Goal: Task Accomplishment & Management: Manage account settings

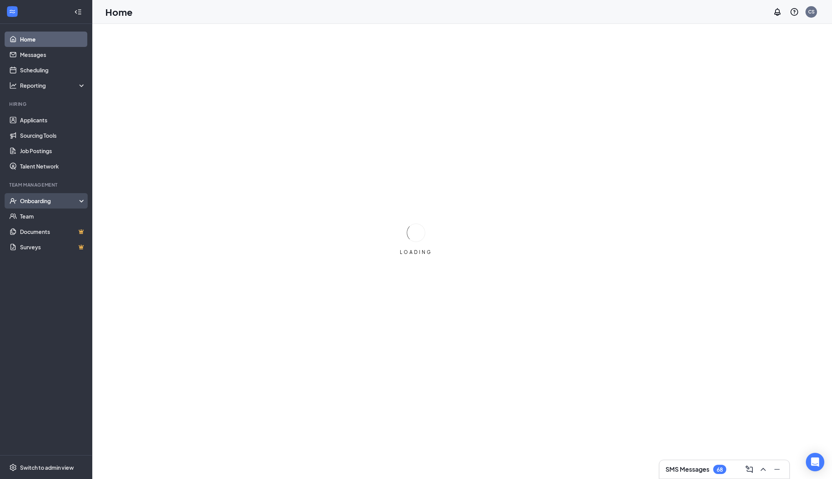
click at [62, 198] on div "Onboarding" at bounding box center [49, 201] width 59 height 8
click at [57, 217] on link "Overview" at bounding box center [53, 215] width 66 height 15
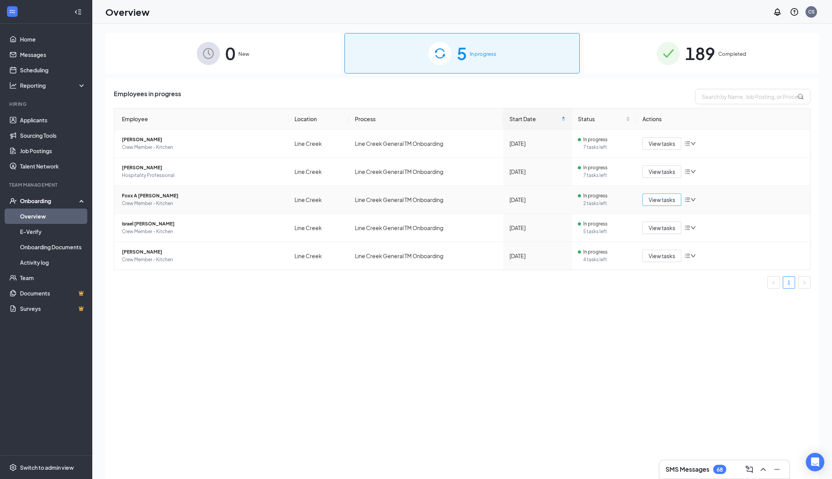
click at [664, 199] on span "View tasks" at bounding box center [662, 199] width 27 height 8
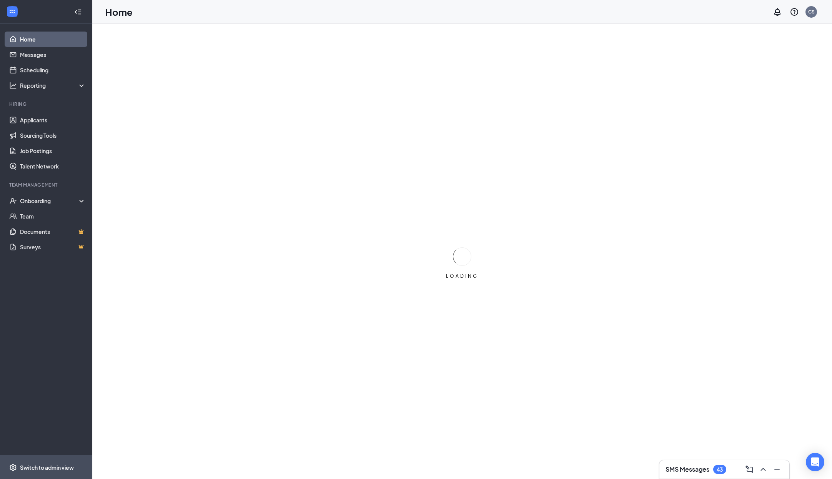
click at [57, 473] on span "Switch to admin view" at bounding box center [53, 466] width 66 height 23
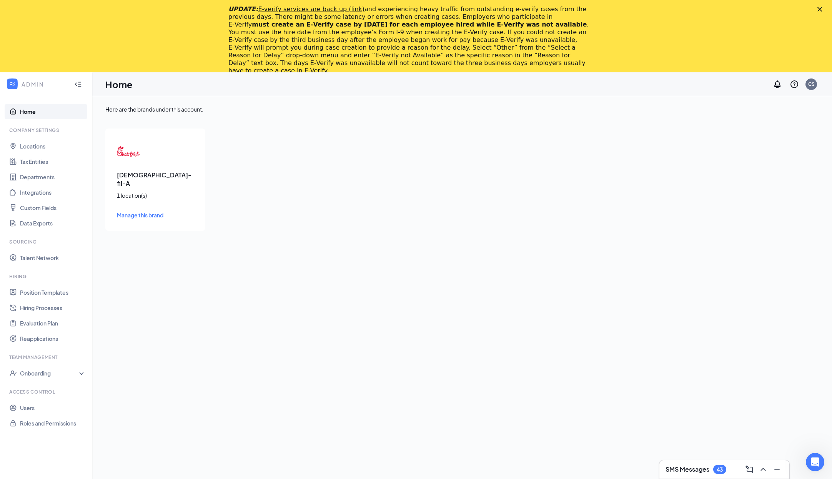
click at [822, 8] on polygon "Close" at bounding box center [820, 9] width 5 height 5
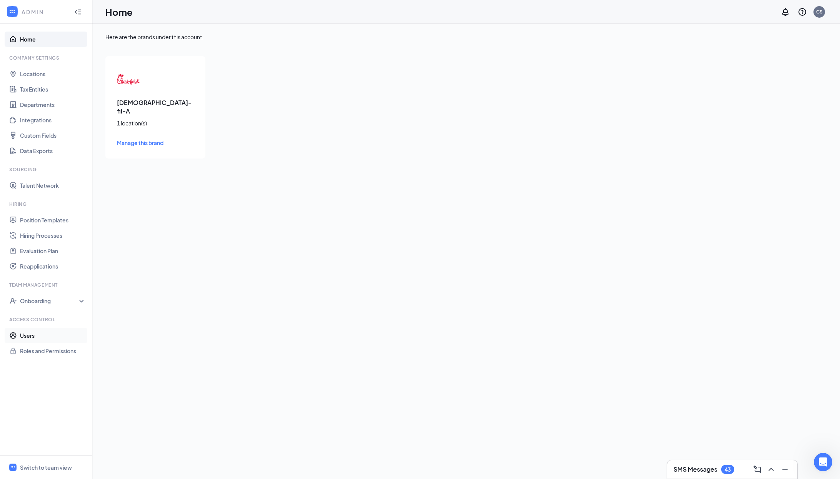
click at [47, 338] on link "Users" at bounding box center [53, 335] width 66 height 15
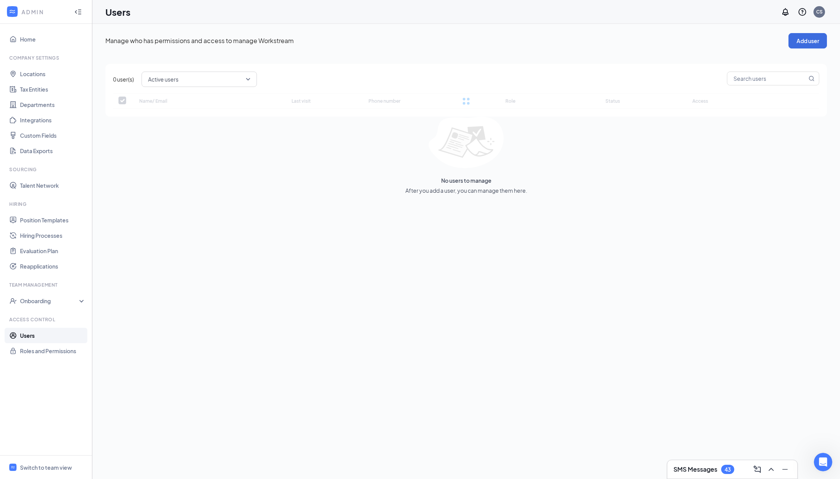
checkbox input "false"
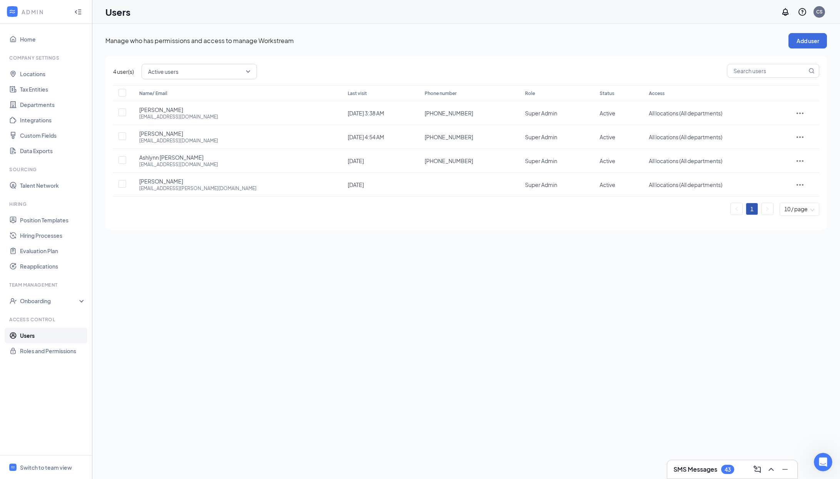
click at [611, 78] on div "Active users" at bounding box center [481, 71] width 678 height 15
click at [60, 466] on div "Switch to team view" at bounding box center [46, 467] width 52 height 8
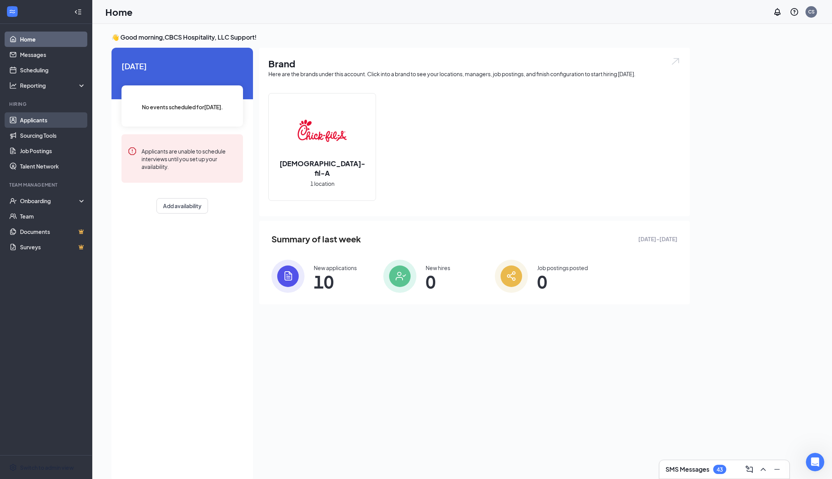
click at [35, 123] on link "Applicants" at bounding box center [53, 119] width 66 height 15
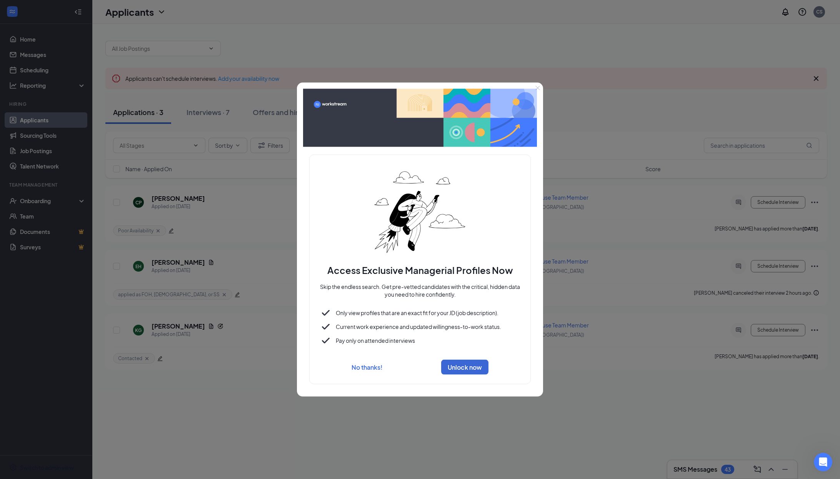
click at [538, 89] on icon "Close" at bounding box center [537, 87] width 5 height 5
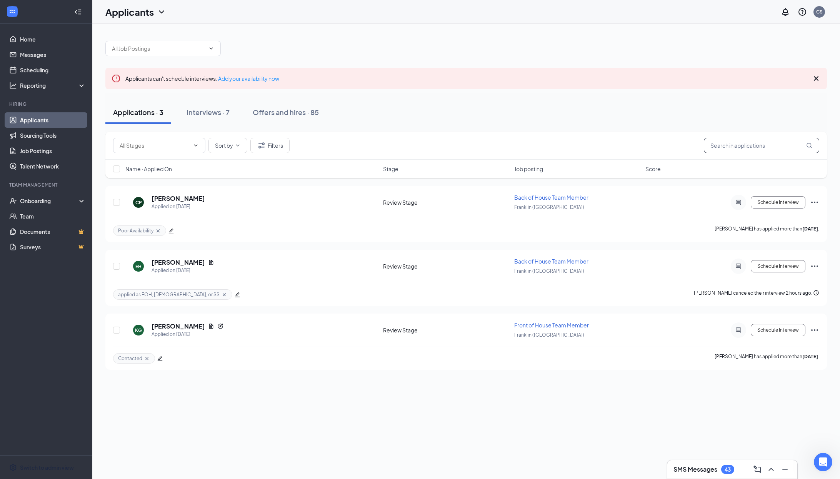
click at [742, 141] on input "text" at bounding box center [761, 145] width 115 height 15
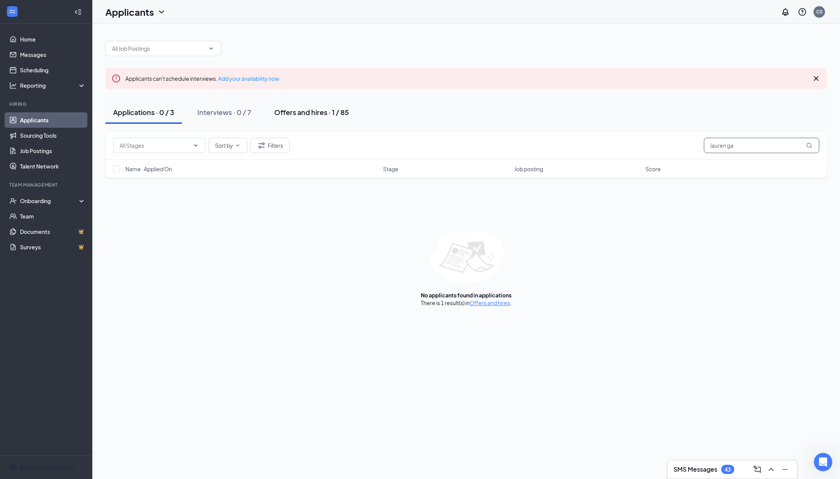
type input "lauren ga"
click at [331, 112] on div "Offers and hires · 1 / 85" at bounding box center [311, 112] width 75 height 10
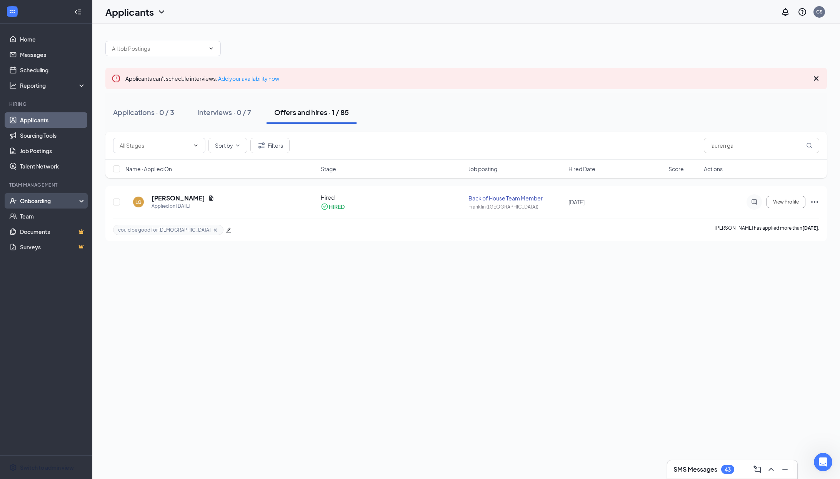
click at [45, 203] on div "Onboarding" at bounding box center [49, 201] width 59 height 8
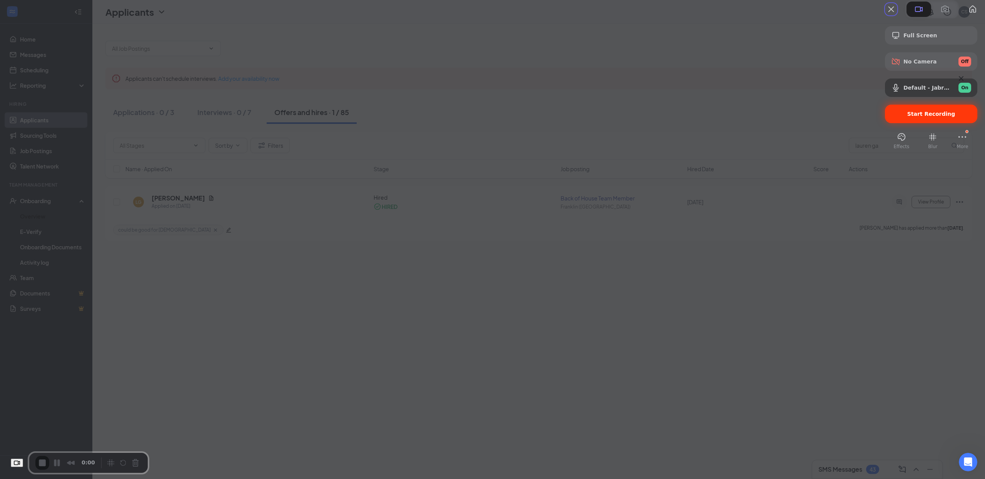
click at [840, 117] on span "Start Recording" at bounding box center [931, 114] width 80 height 6
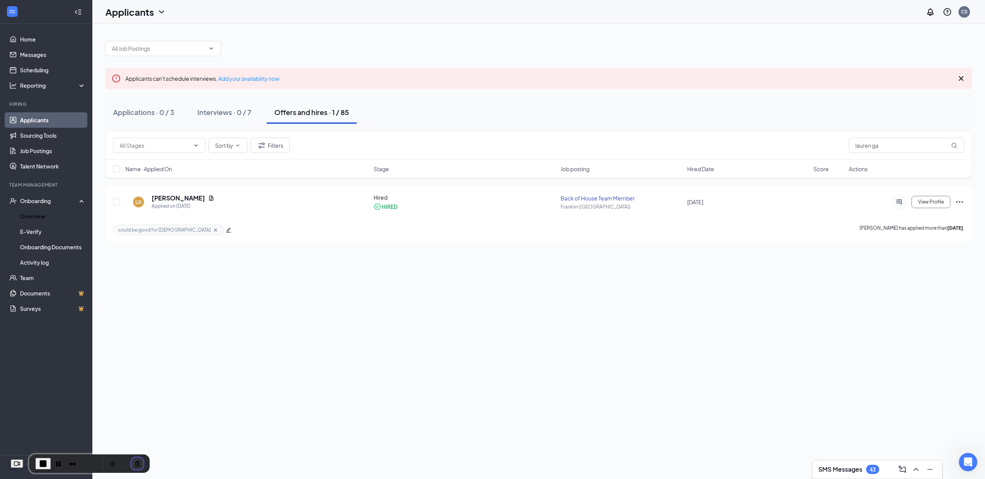
click at [139, 465] on button "Cancel Recording" at bounding box center [137, 463] width 12 height 12
drag, startPoint x: 975, startPoint y: 96, endPoint x: 965, endPoint y: 100, distance: 10.9
click at [840, 98] on div "Applicants can't schedule interviews. Add your availability now Applications · …" at bounding box center [538, 137] width 892 height 227
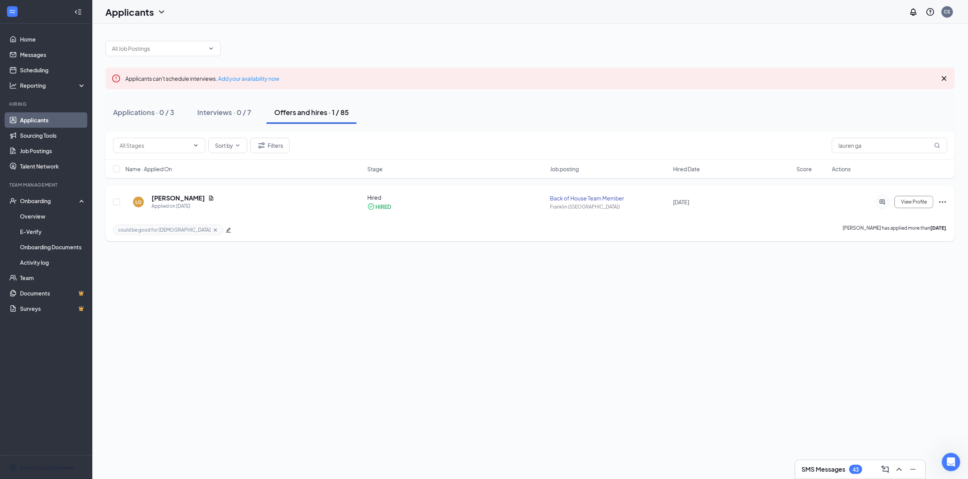
click at [840, 203] on icon "Ellipses" at bounding box center [942, 201] width 9 height 9
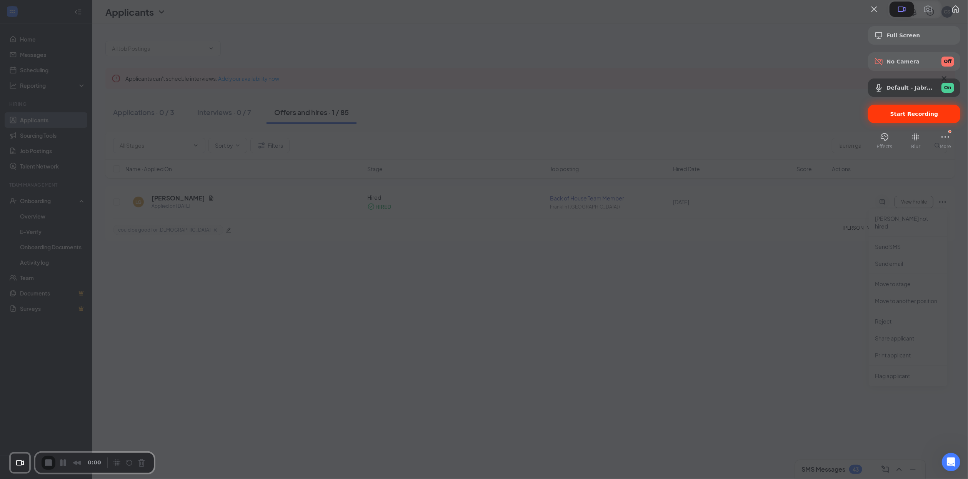
click at [840, 117] on span "Start Recording" at bounding box center [914, 114] width 48 height 6
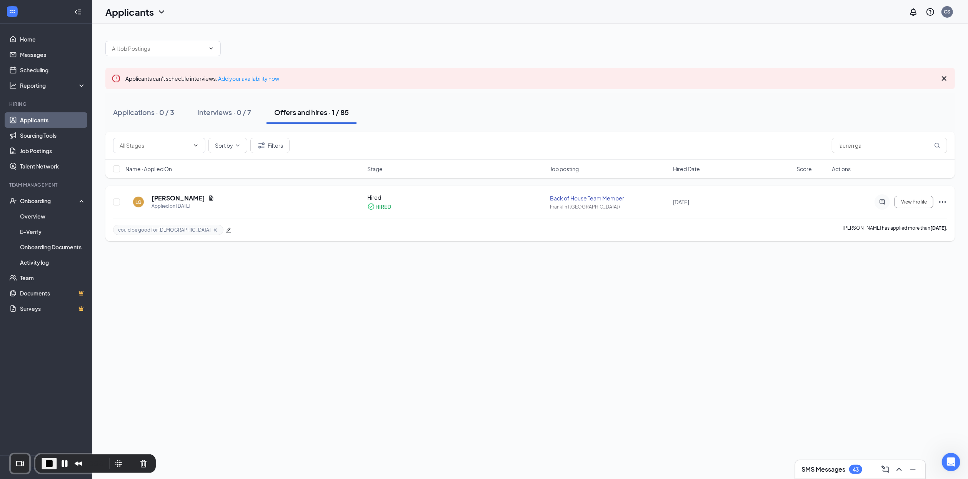
click at [840, 202] on icon "Ellipses" at bounding box center [942, 202] width 7 height 2
click at [731, 275] on div "Applicants can't schedule interviews. Add your availability now Applications · …" at bounding box center [530, 251] width 876 height 455
click at [840, 202] on icon "Ellipses" at bounding box center [942, 201] width 9 height 9
click at [609, 288] on div "Applicants can't schedule interviews. Add your availability now Applications · …" at bounding box center [530, 251] width 876 height 455
click at [59, 216] on link "Overview" at bounding box center [53, 215] width 66 height 15
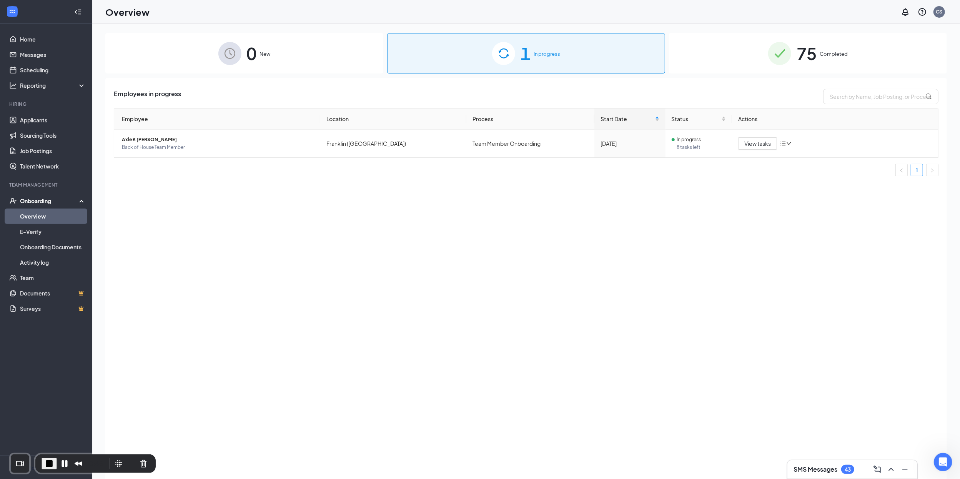
click at [260, 62] on div "0 New" at bounding box center [244, 53] width 278 height 40
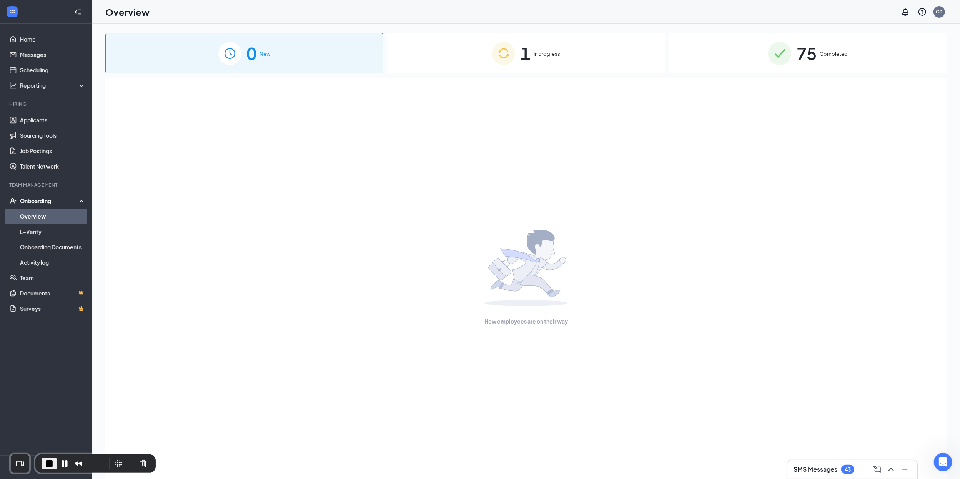
click at [275, 143] on div "New employees are on their way" at bounding box center [526, 277] width 825 height 399
click at [47, 466] on span "End Recording" at bounding box center [49, 463] width 9 height 9
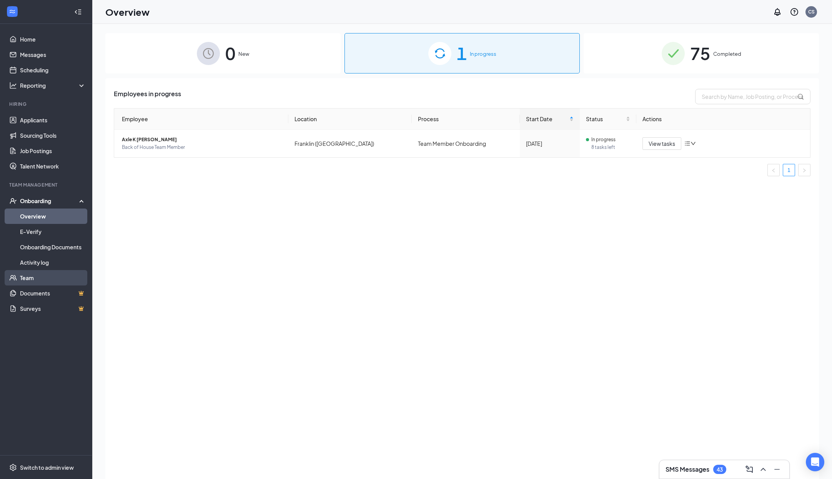
click at [52, 278] on link "Team" at bounding box center [53, 277] width 66 height 15
